Goal: Information Seeking & Learning: Learn about a topic

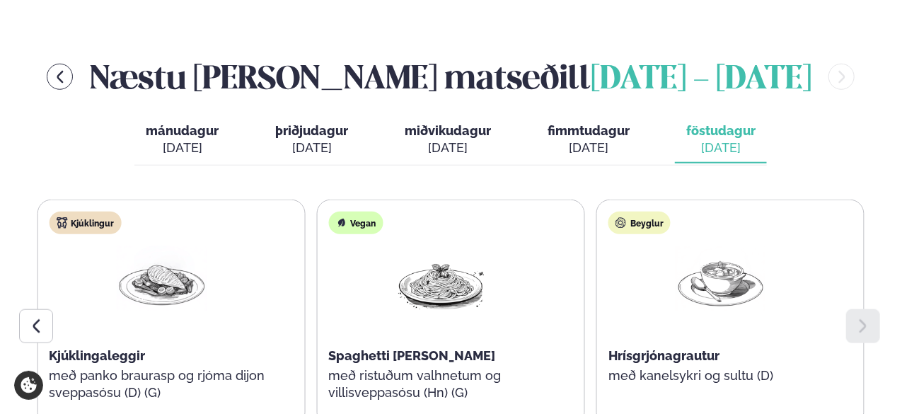
scroll to position [611, 0]
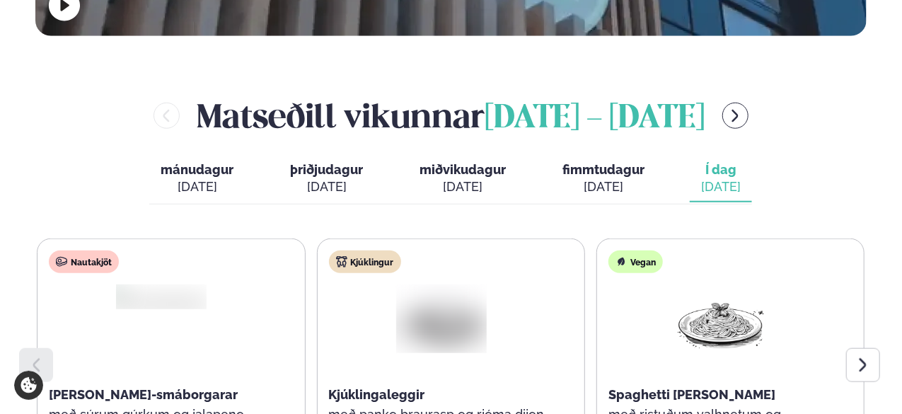
scroll to position [576, 0]
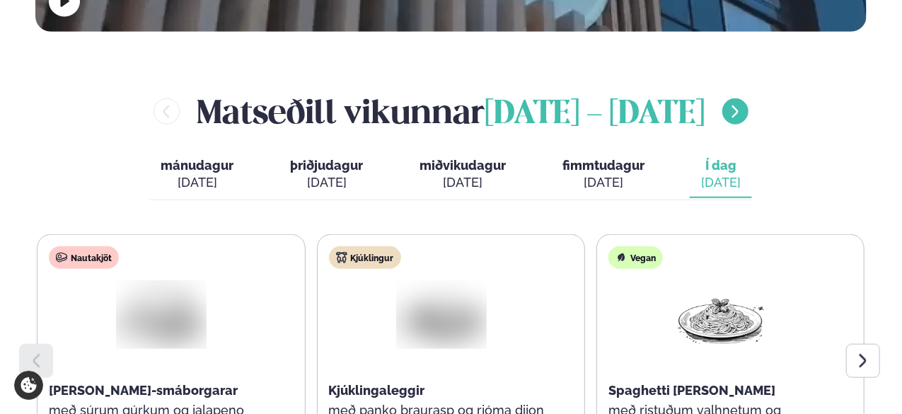
click at [727, 104] on icon "menu-btn-right" at bounding box center [735, 112] width 16 height 16
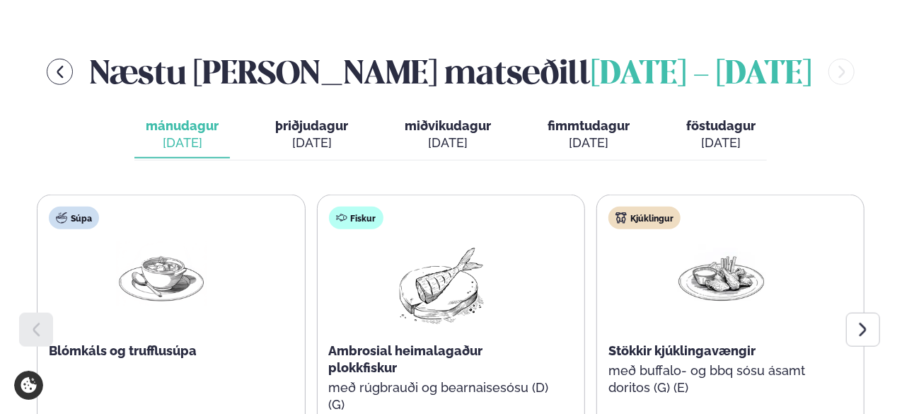
scroll to position [625, 0]
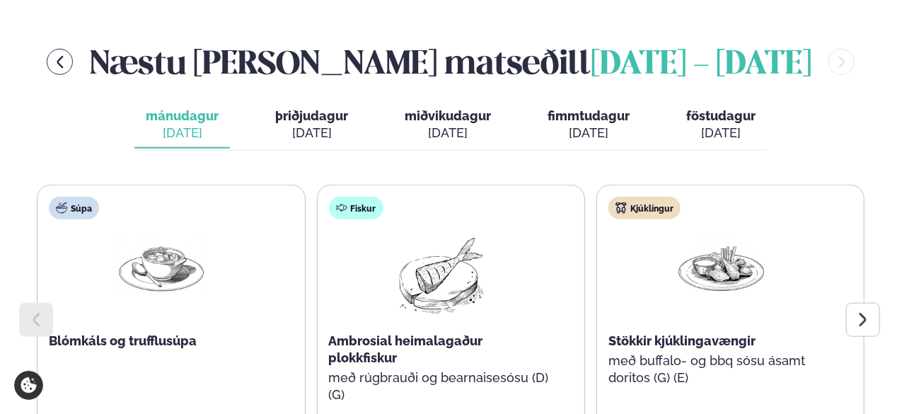
click at [867, 311] on icon at bounding box center [863, 319] width 17 height 17
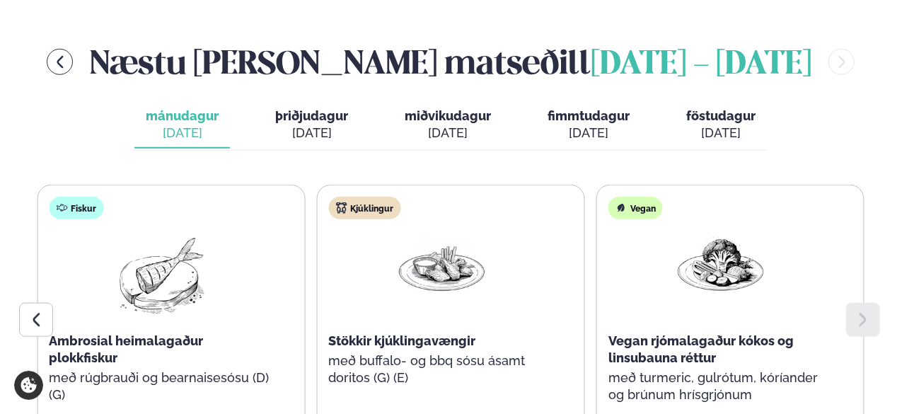
click at [328, 125] on div "[DATE]" at bounding box center [311, 133] width 73 height 17
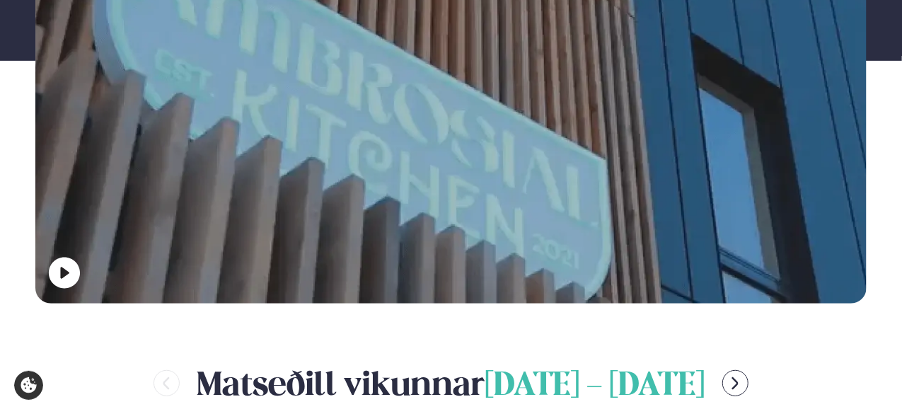
scroll to position [305, 0]
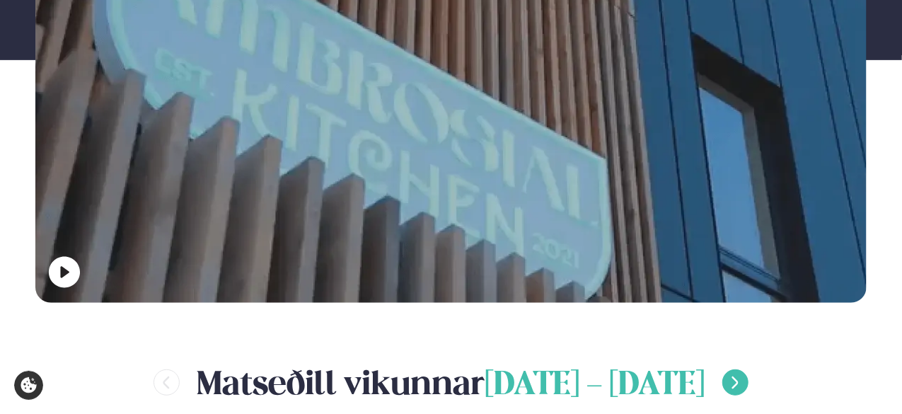
click at [727, 375] on icon "menu-btn-right" at bounding box center [735, 383] width 16 height 16
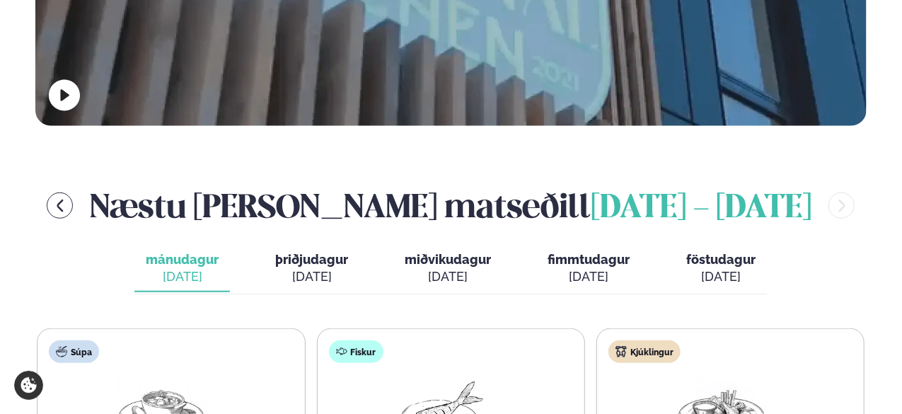
scroll to position [530, 0]
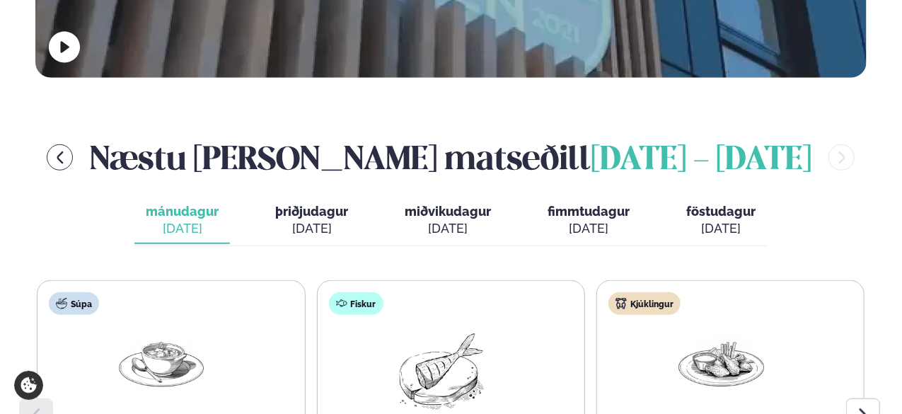
click at [318, 220] on div "[DATE]" at bounding box center [311, 228] width 73 height 17
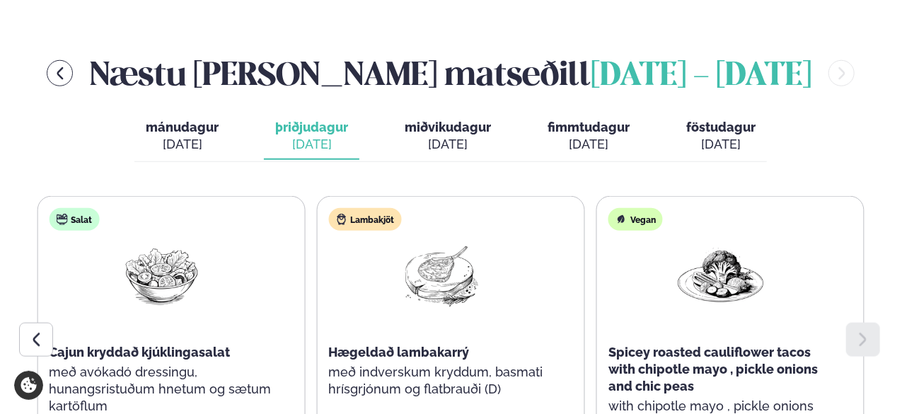
scroll to position [615, 0]
click at [431, 135] on div "[DATE]" at bounding box center [448, 143] width 86 height 17
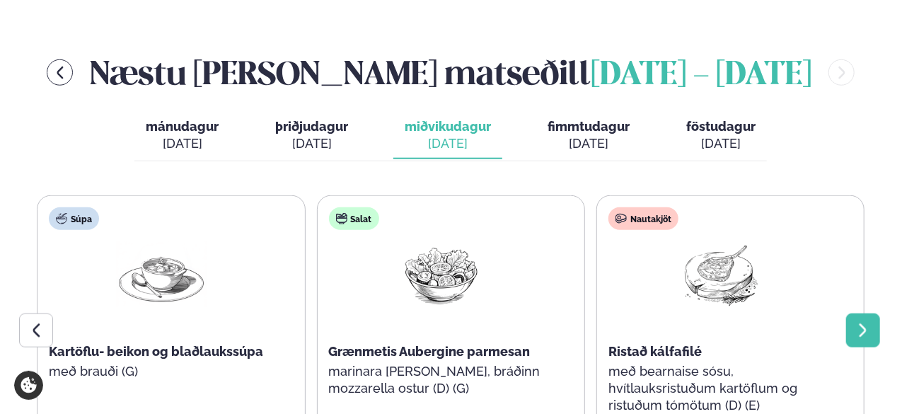
click at [865, 313] on div at bounding box center [863, 330] width 34 height 34
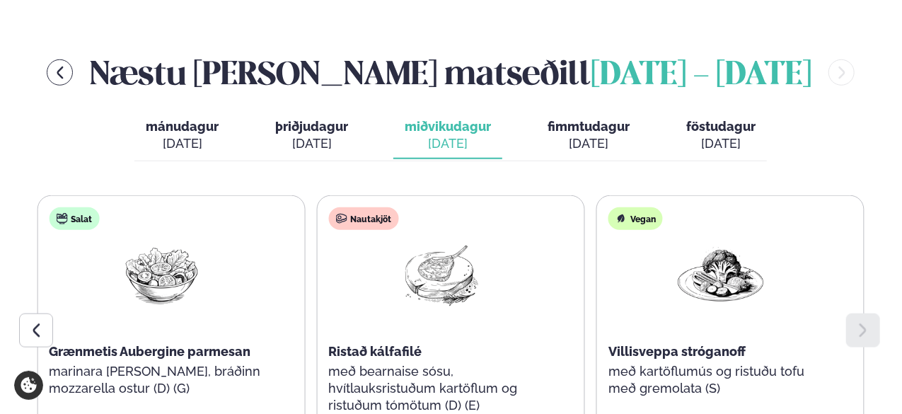
click at [569, 135] on div "[DATE]" at bounding box center [589, 143] width 82 height 17
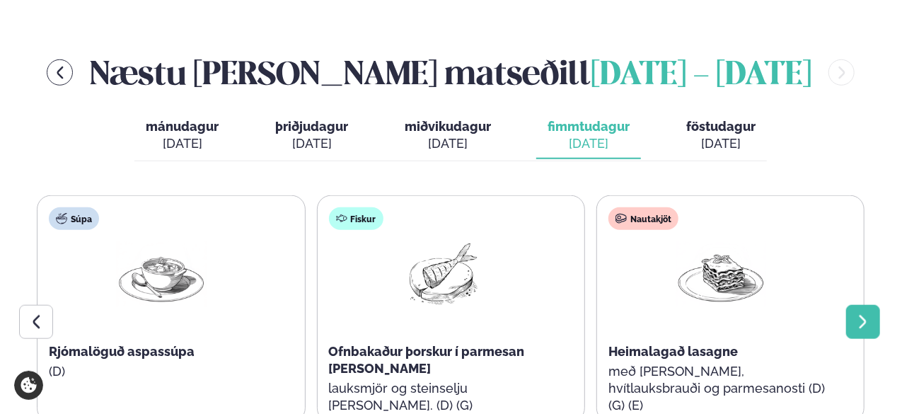
click at [863, 313] on icon at bounding box center [863, 321] width 17 height 17
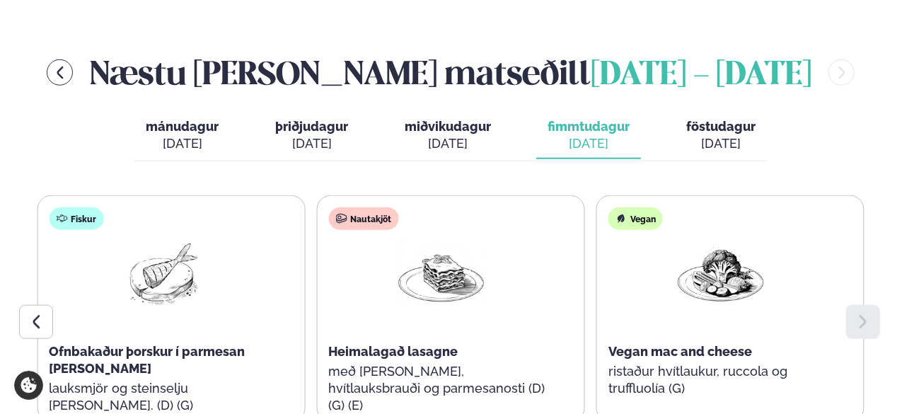
click at [698, 135] on div "[DATE]" at bounding box center [720, 143] width 69 height 17
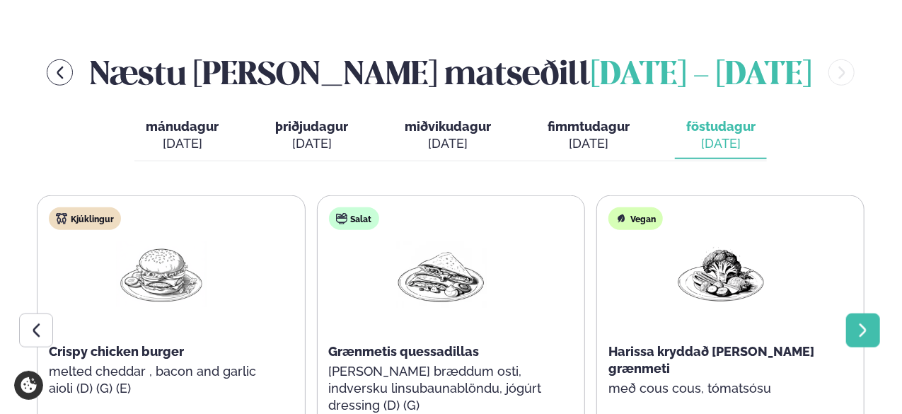
click at [865, 323] on icon at bounding box center [863, 329] width 7 height 13
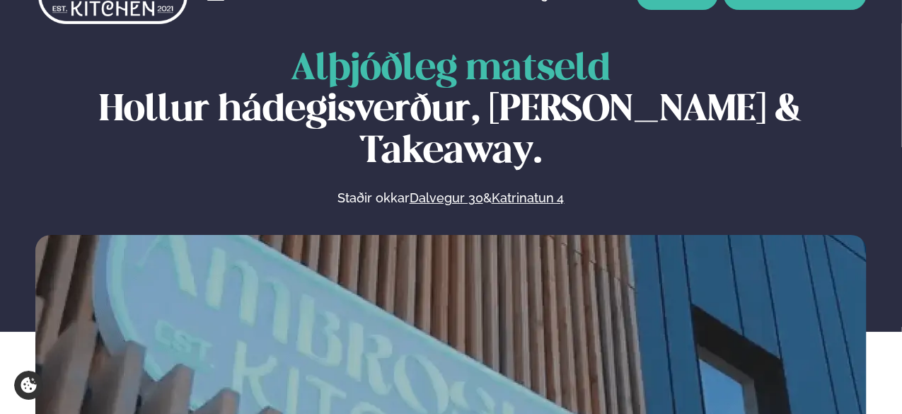
scroll to position [18, 0]
